Goal: Task Accomplishment & Management: Use online tool/utility

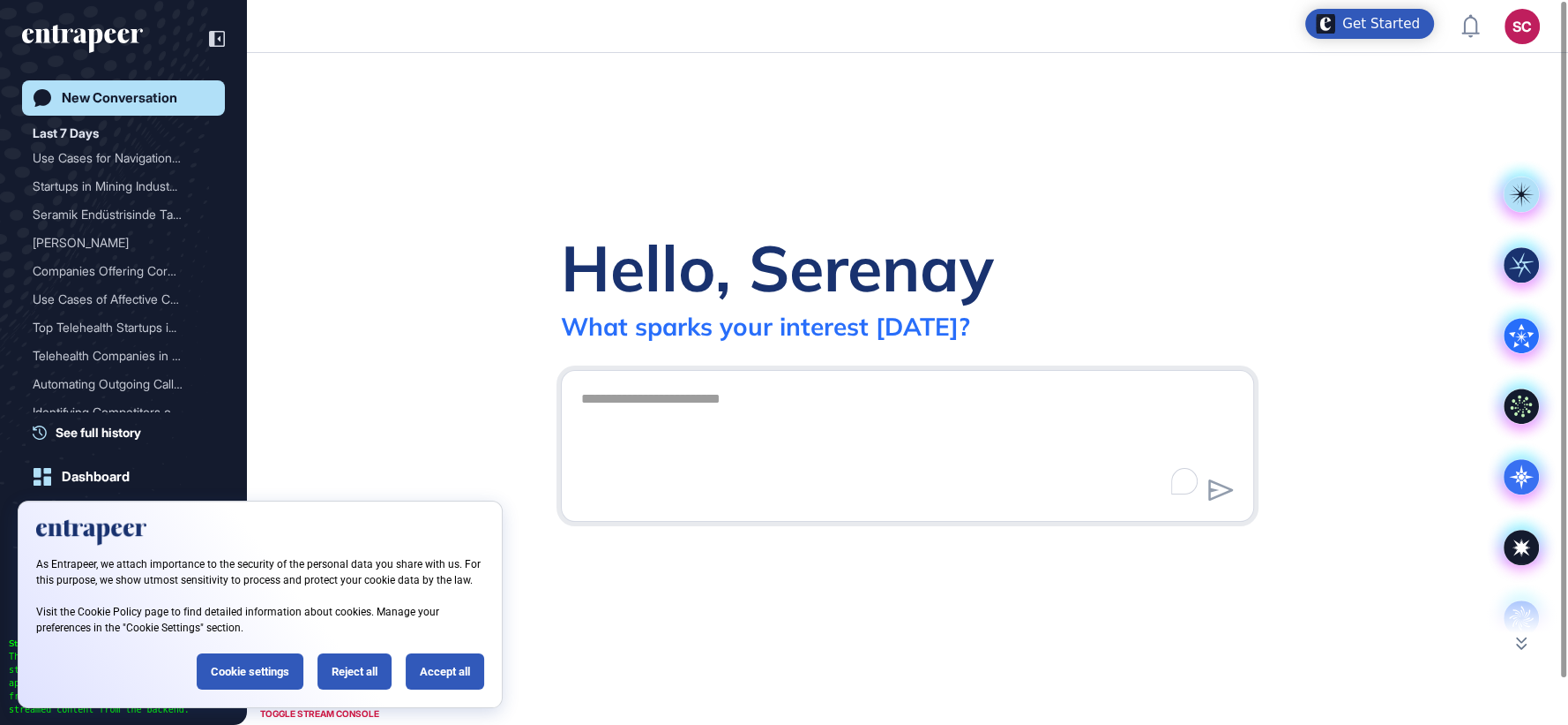
scroll to position [1, 1]
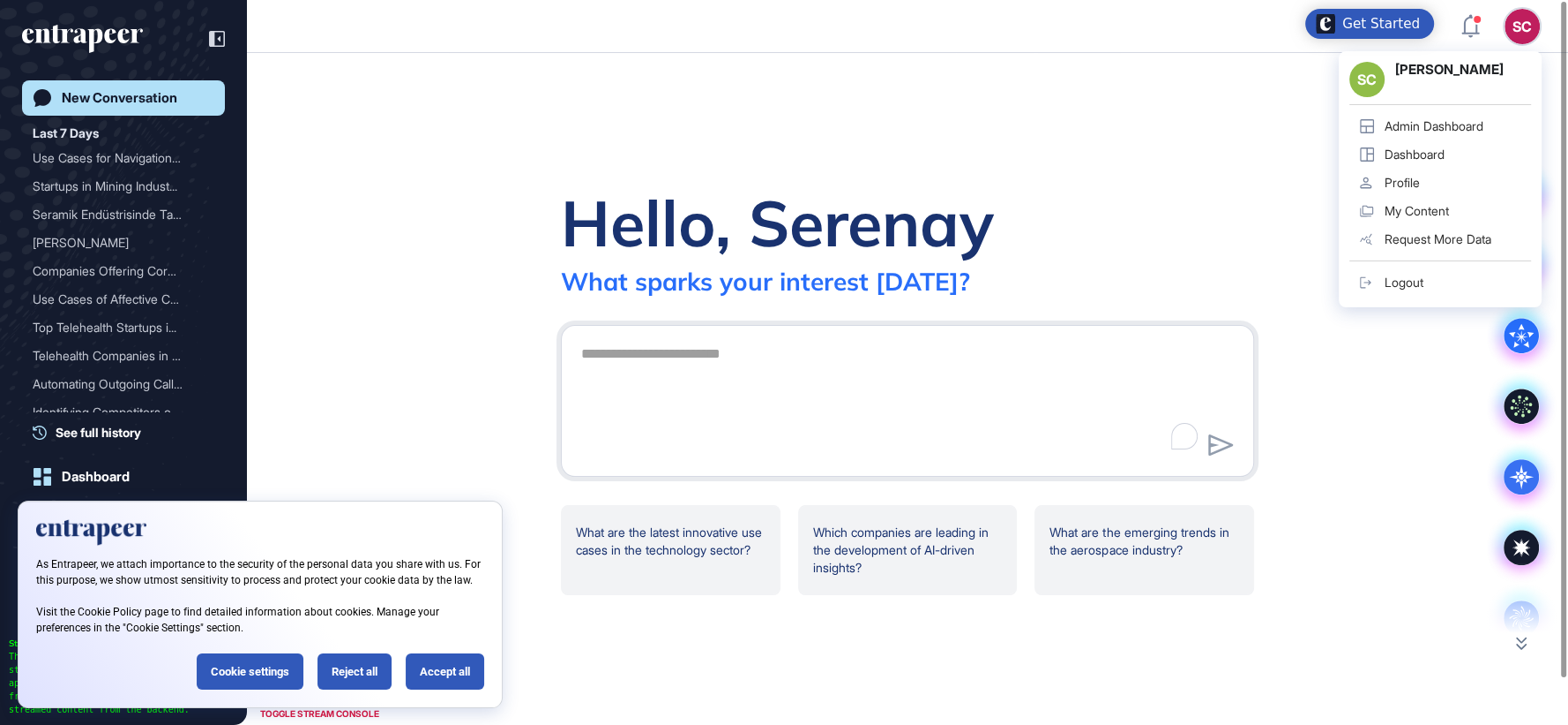
click at [1466, 130] on div "Admin Dashboard" at bounding box center [1433, 126] width 98 height 14
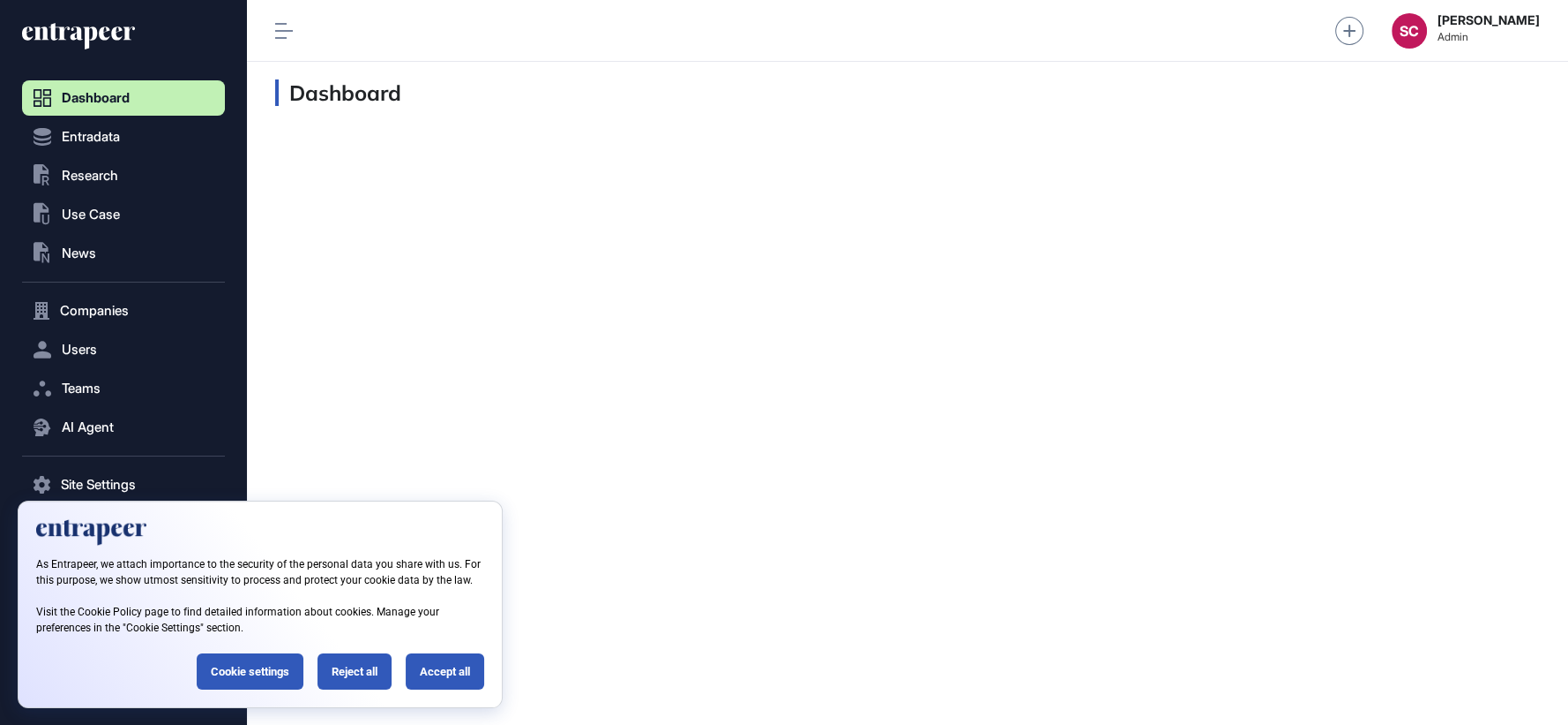
scroll to position [1, 1]
click at [347, 673] on div "Reject all" at bounding box center [355, 670] width 74 height 36
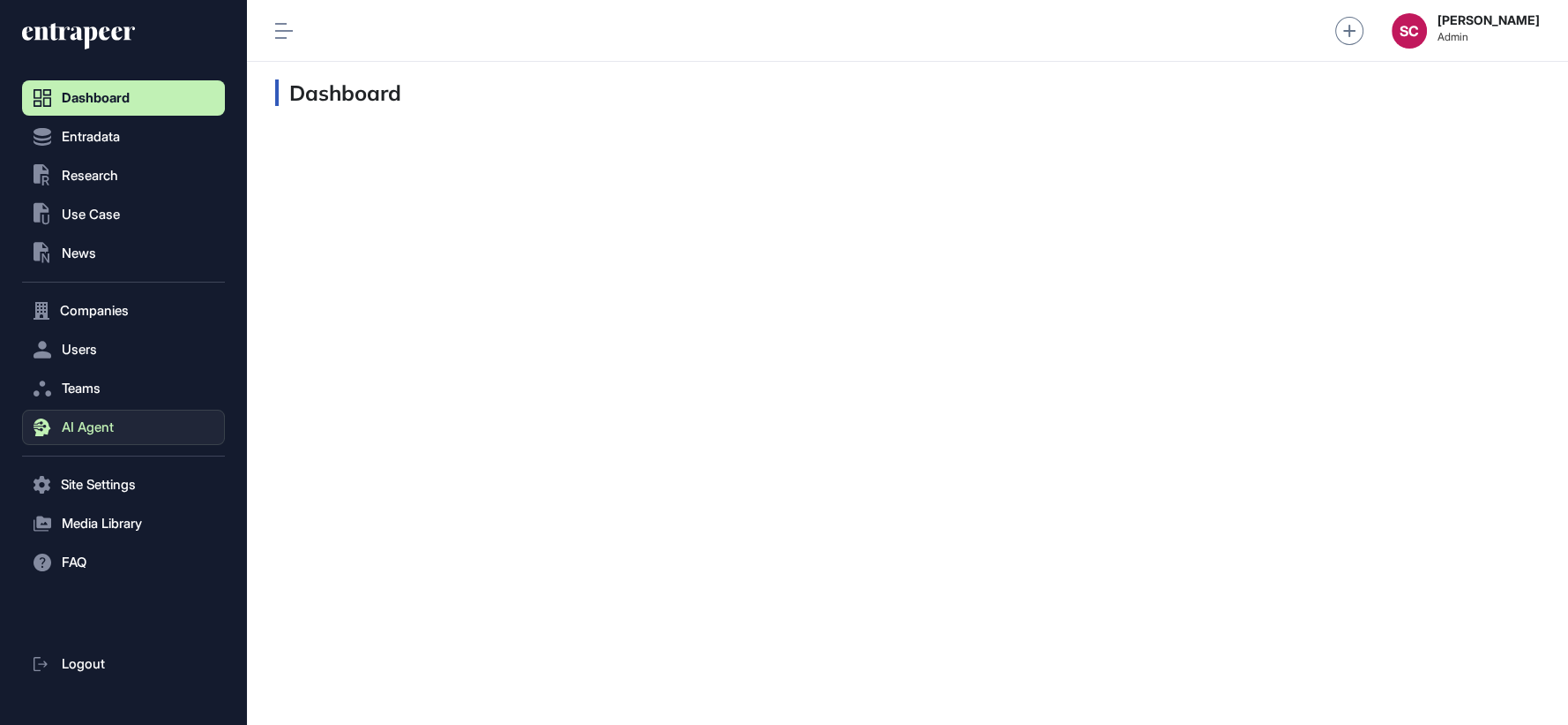
click at [134, 424] on button "AI Agent" at bounding box center [124, 427] width 203 height 35
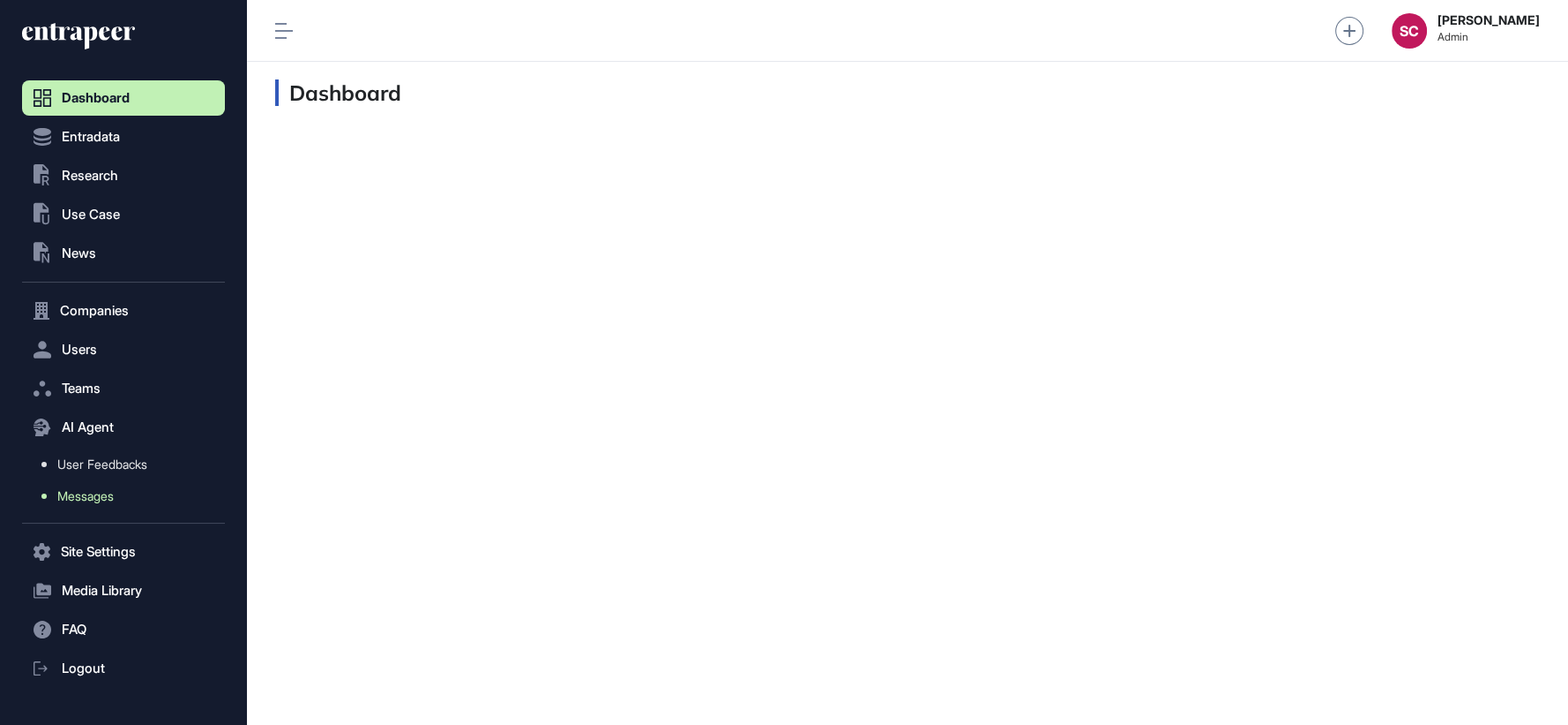
click at [136, 503] on link "Messages" at bounding box center [128, 496] width 194 height 32
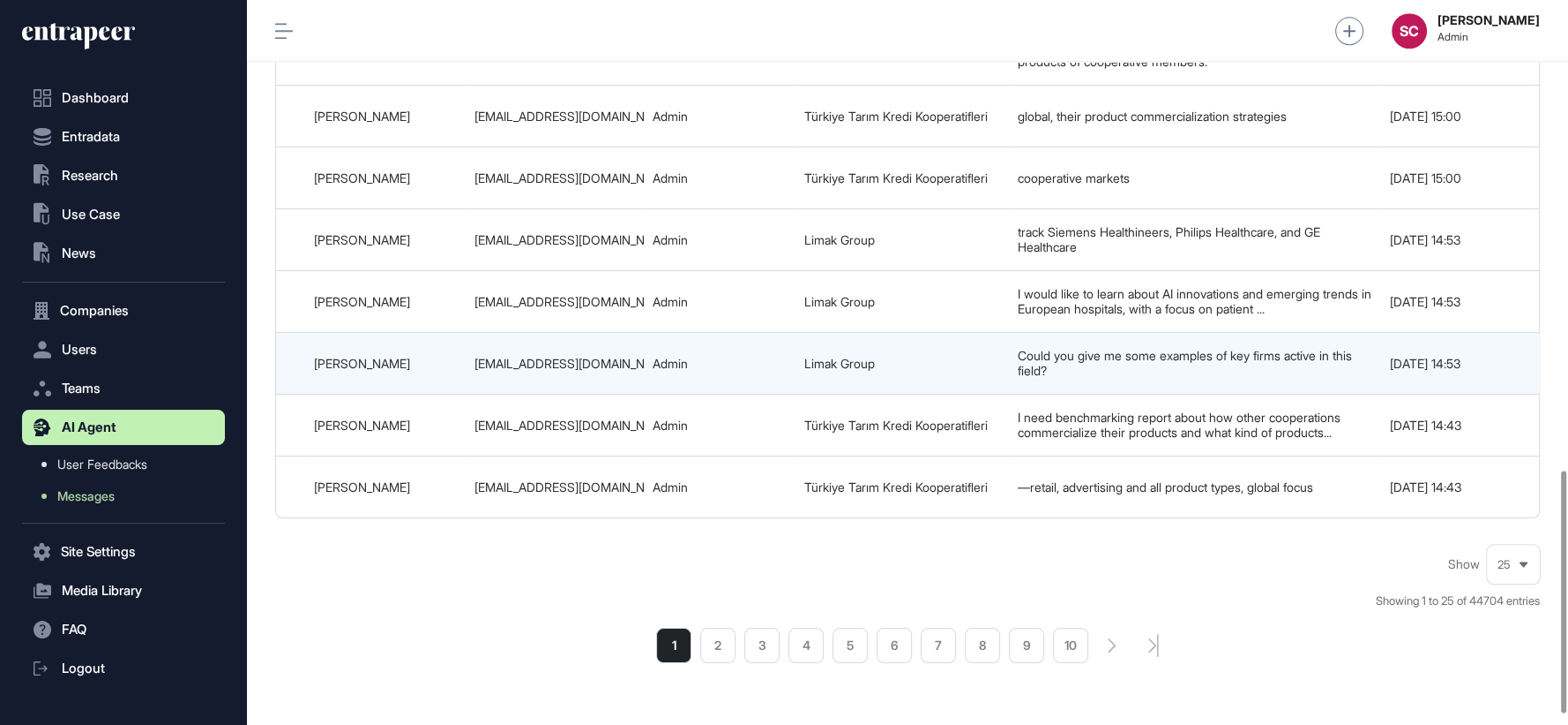
scroll to position [1432, 0]
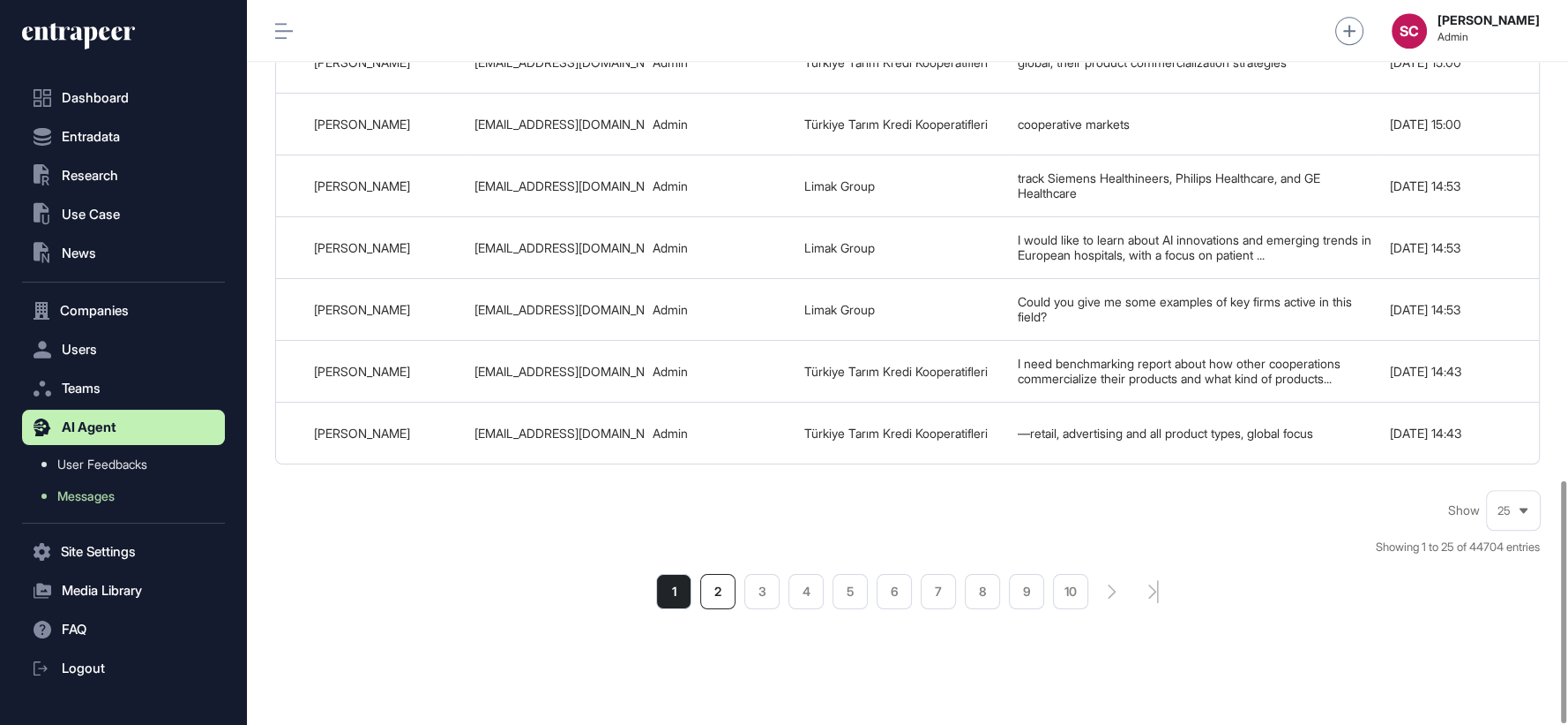
click at [725, 574] on li "2" at bounding box center [718, 591] width 35 height 35
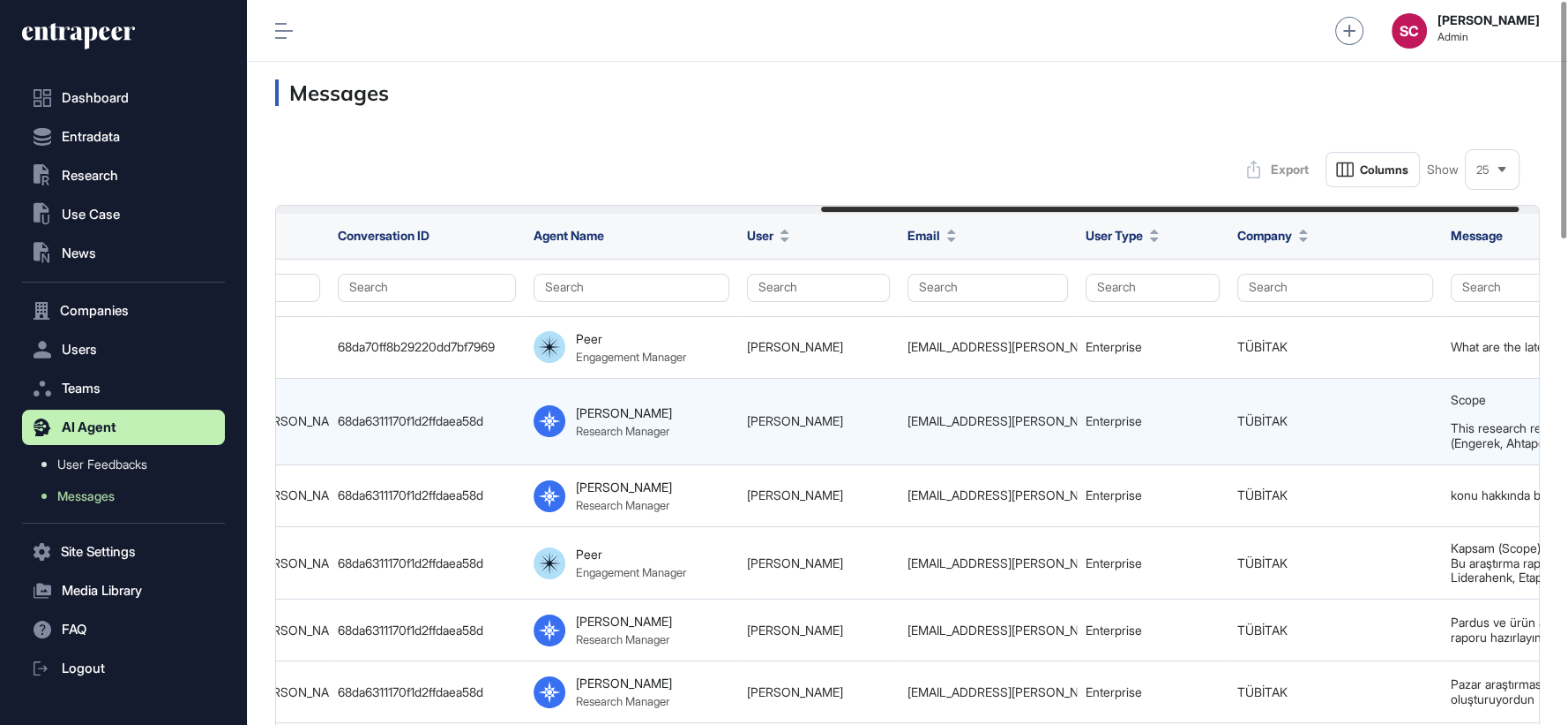
scroll to position [0, 1027]
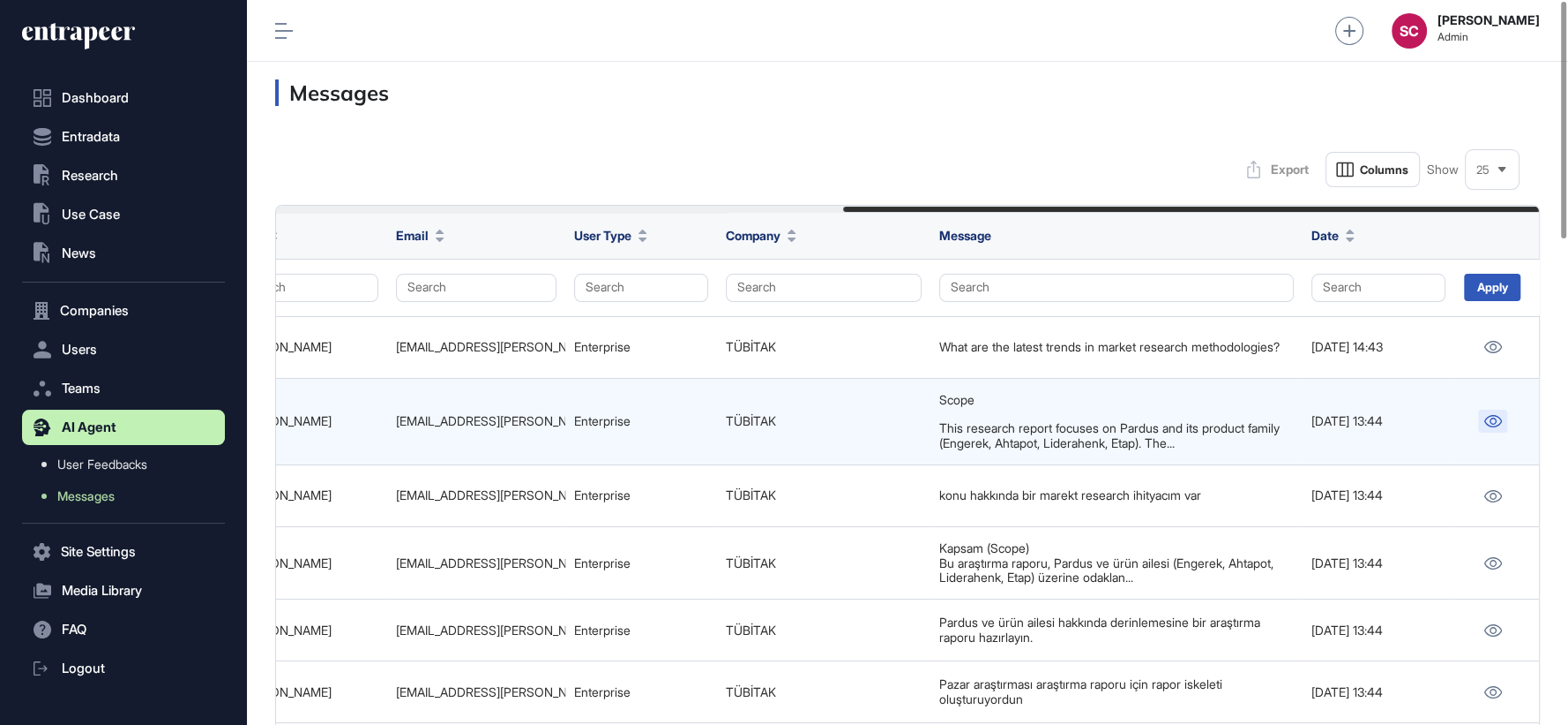
click at [1488, 424] on icon at bounding box center [1493, 421] width 18 height 13
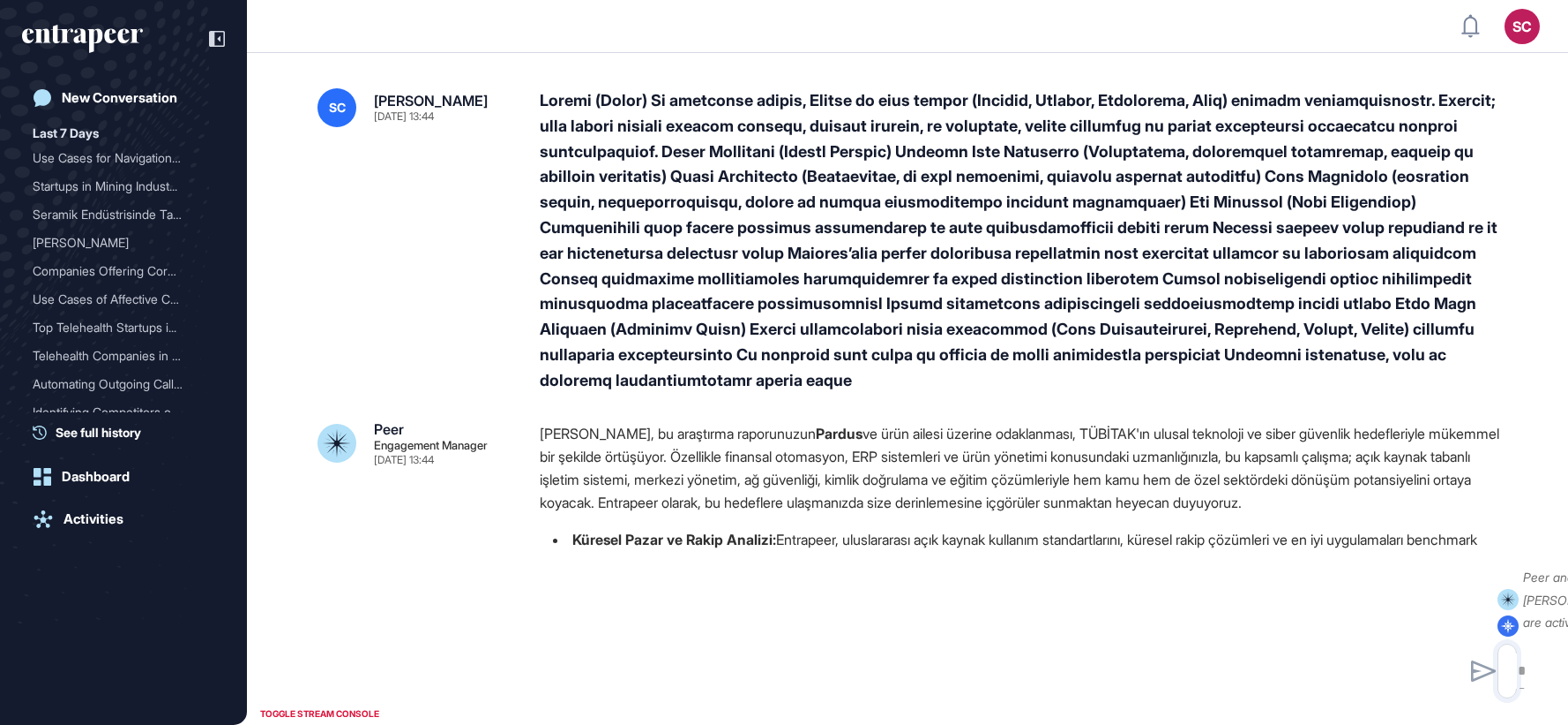
type input "**********"
type input "*"
type input "**********"
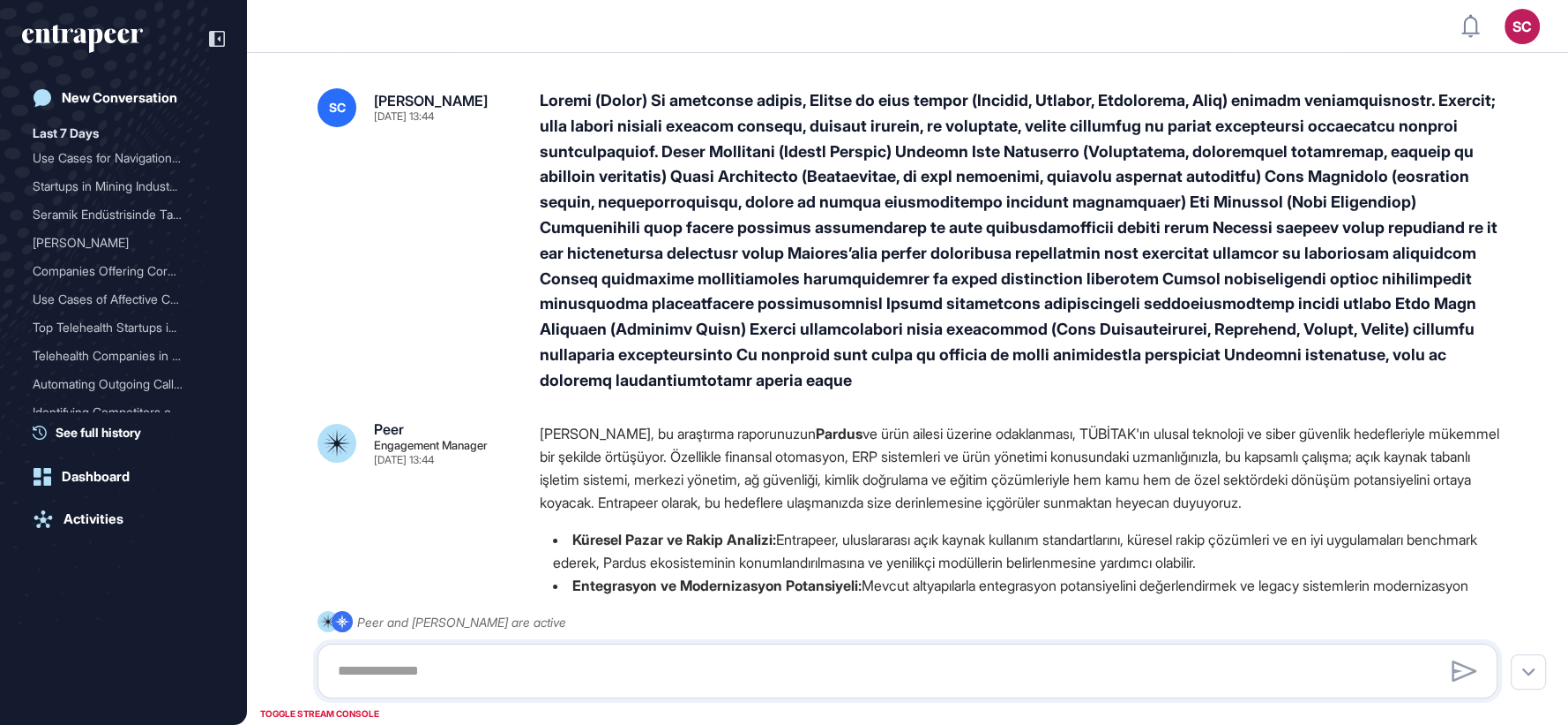
scroll to position [1, 1]
